Goal: Transaction & Acquisition: Purchase product/service

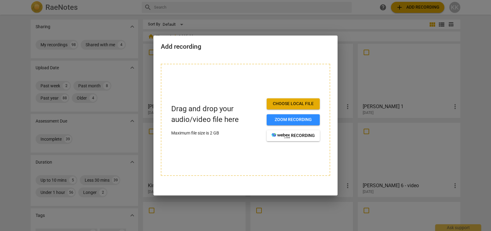
click at [277, 102] on span "Choose local file" at bounding box center [292, 104] width 43 height 6
click at [300, 105] on span "Choose local file" at bounding box center [292, 104] width 43 height 6
click at [286, 103] on span "Choose local file" at bounding box center [292, 104] width 43 height 6
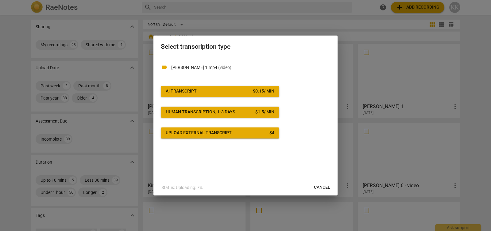
click at [241, 93] on span "AI Transcript $ 0.15 / min" at bounding box center [220, 91] width 109 height 6
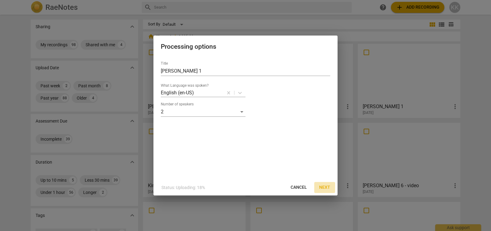
click at [329, 188] on span "Next" at bounding box center [324, 188] width 11 height 6
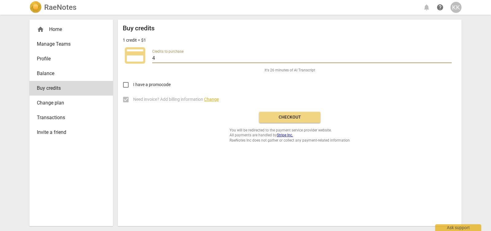
click at [449, 56] on input "4" at bounding box center [301, 58] width 299 height 9
type input "5"
click at [449, 56] on input "5" at bounding box center [301, 58] width 299 height 9
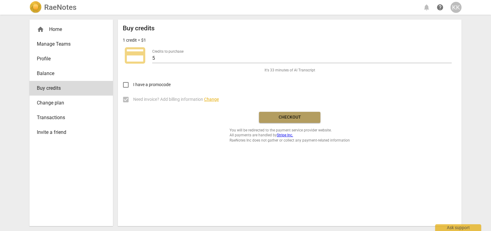
click at [282, 121] on button "Checkout" at bounding box center [289, 117] width 61 height 11
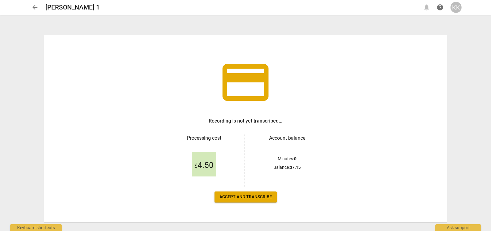
click at [238, 196] on span "Accept and transcribe" at bounding box center [245, 197] width 52 height 6
